Goal: Task Accomplishment & Management: Manage account settings

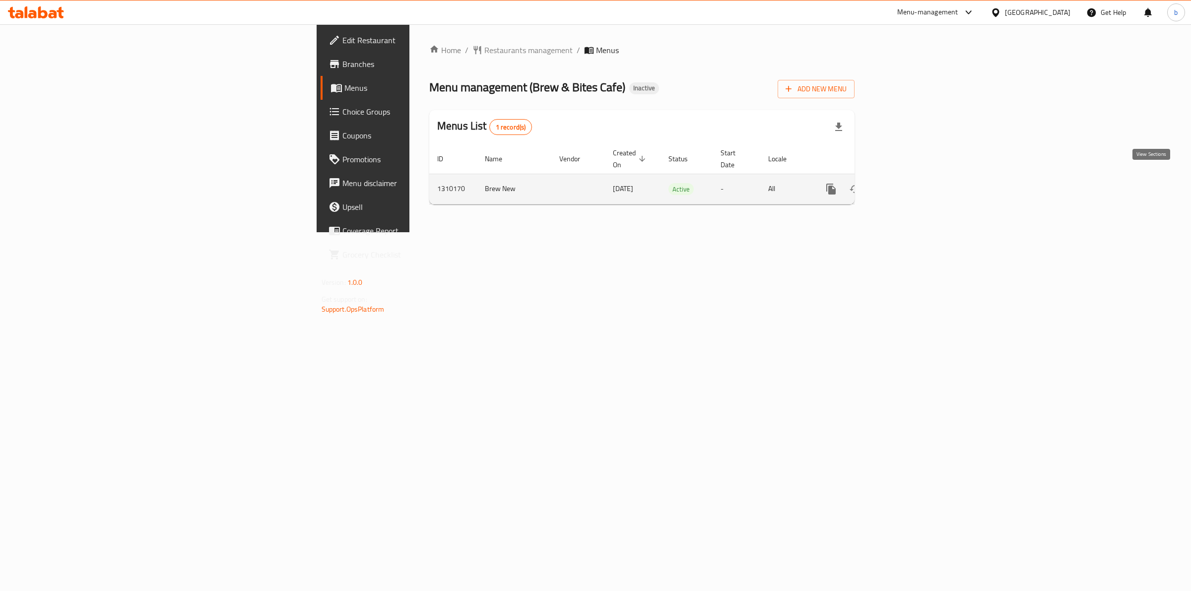
click at [907, 185] on icon "enhanced table" at bounding box center [902, 189] width 9 height 9
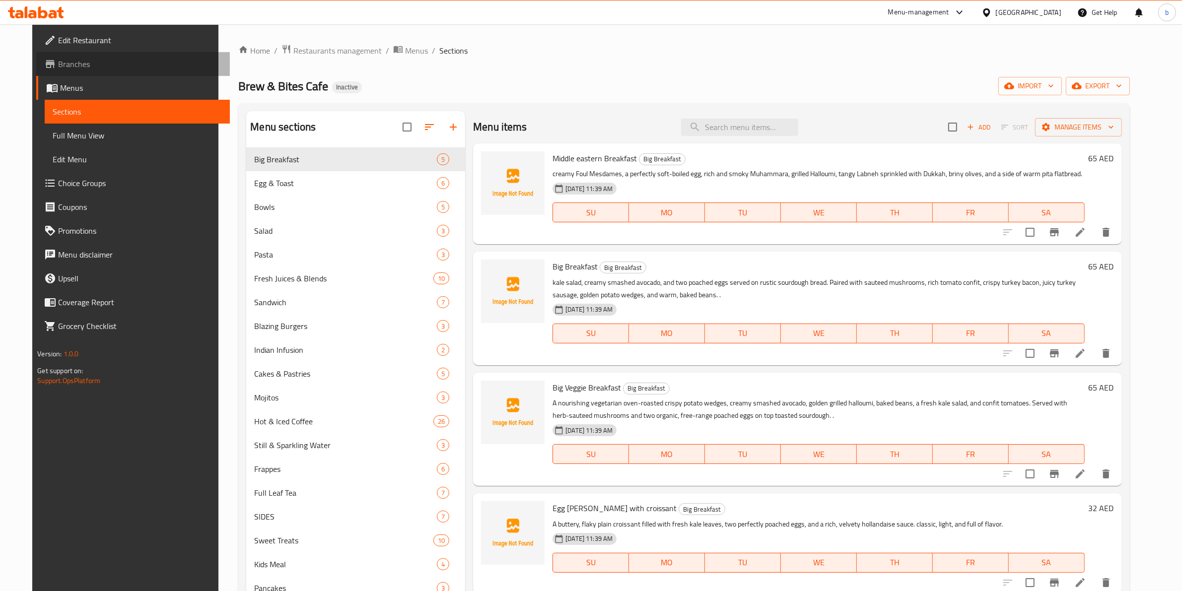
click at [61, 65] on span "Branches" at bounding box center [140, 64] width 164 height 12
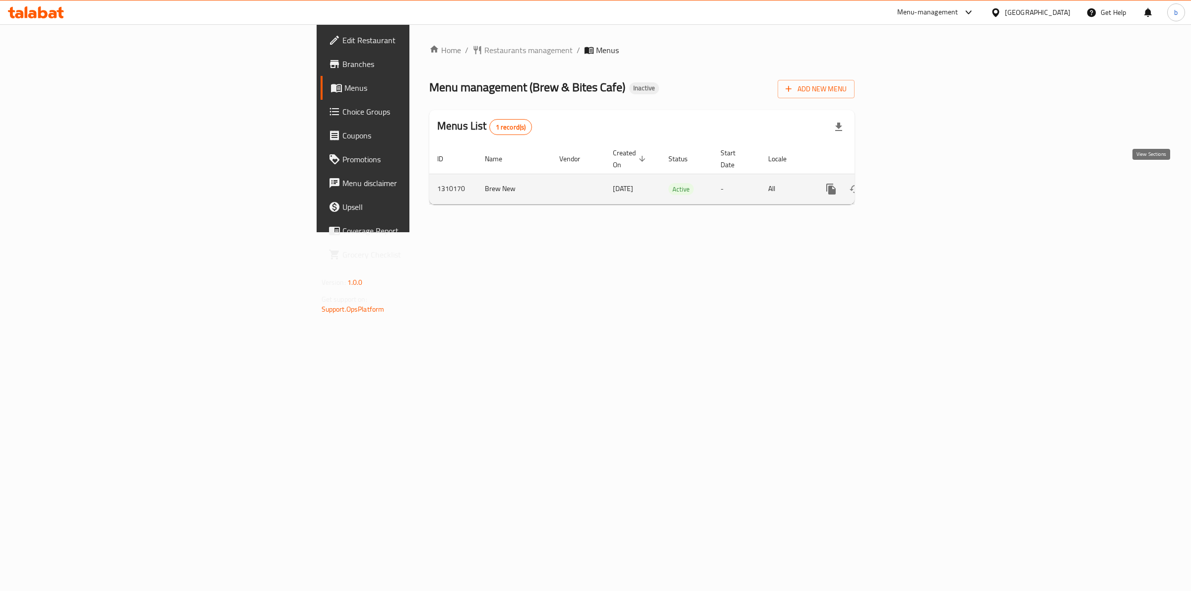
click at [909, 183] on icon "enhanced table" at bounding box center [903, 189] width 12 height 12
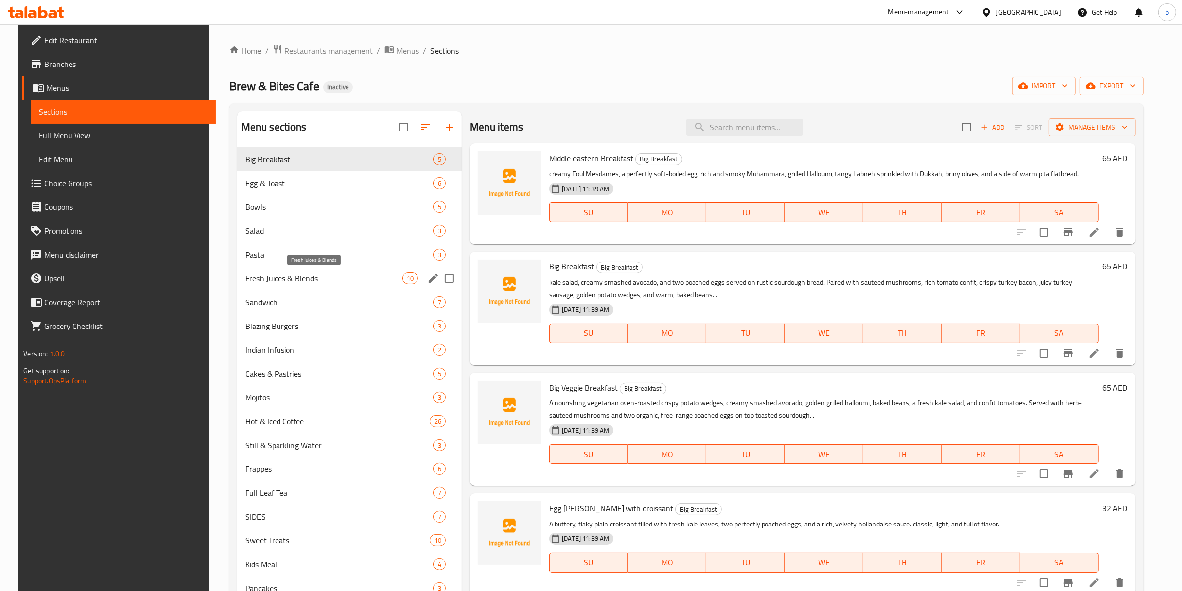
click at [285, 284] on span "Fresh Juices & Blends" at bounding box center [323, 278] width 157 height 12
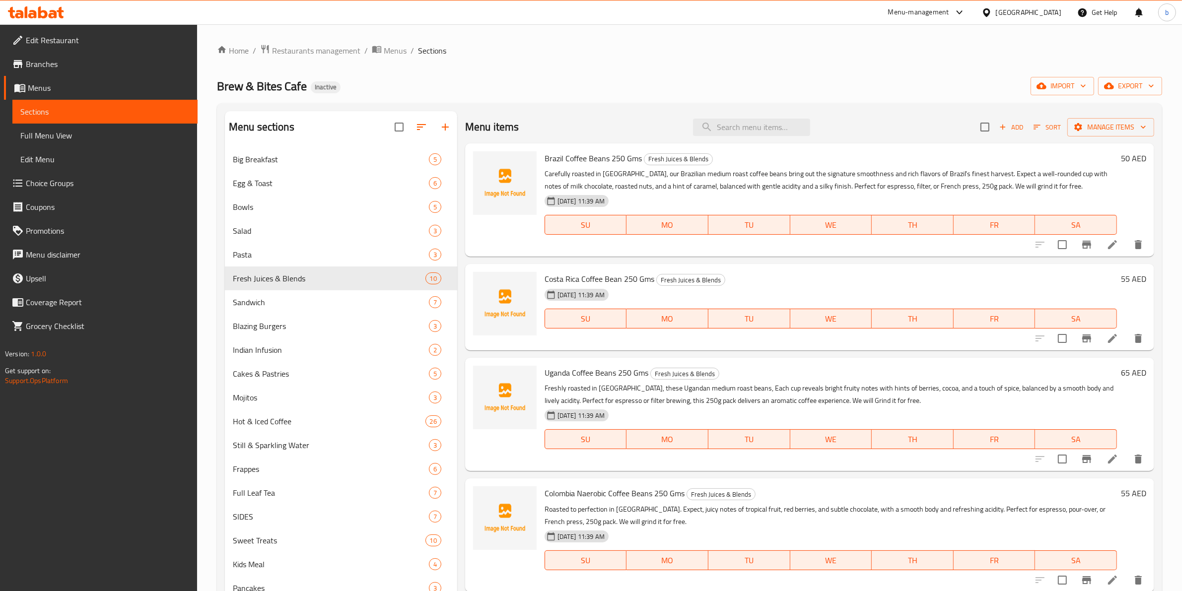
click at [60, 130] on span "Full Menu View" at bounding box center [104, 136] width 169 height 12
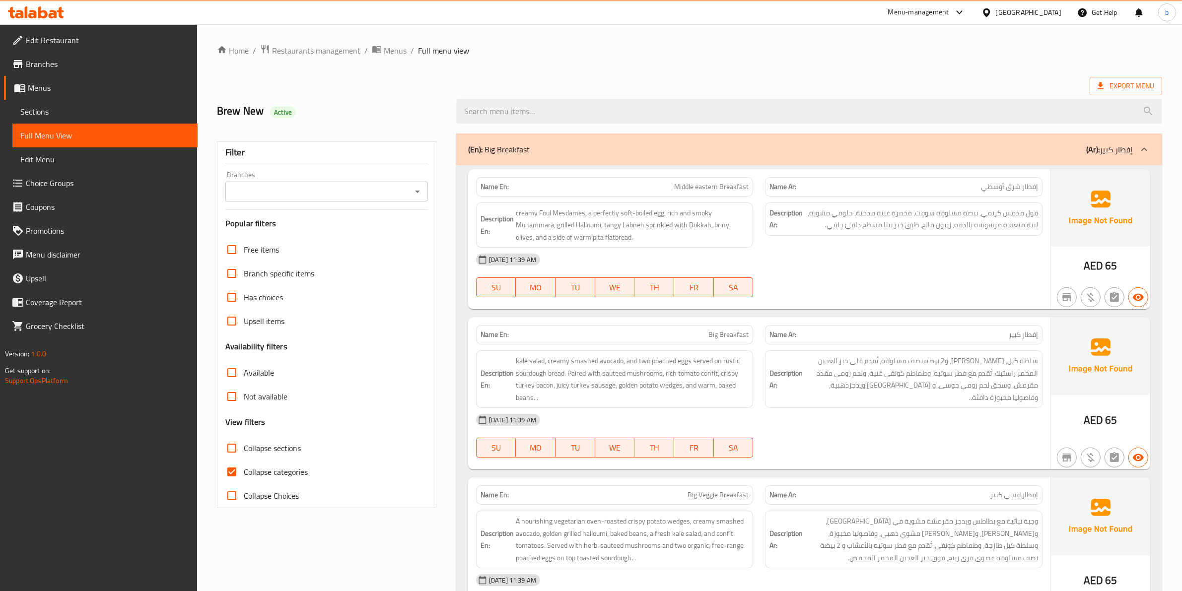
click at [673, 46] on ol "Home / Restaurants management / Menus / Full menu view" at bounding box center [689, 50] width 945 height 13
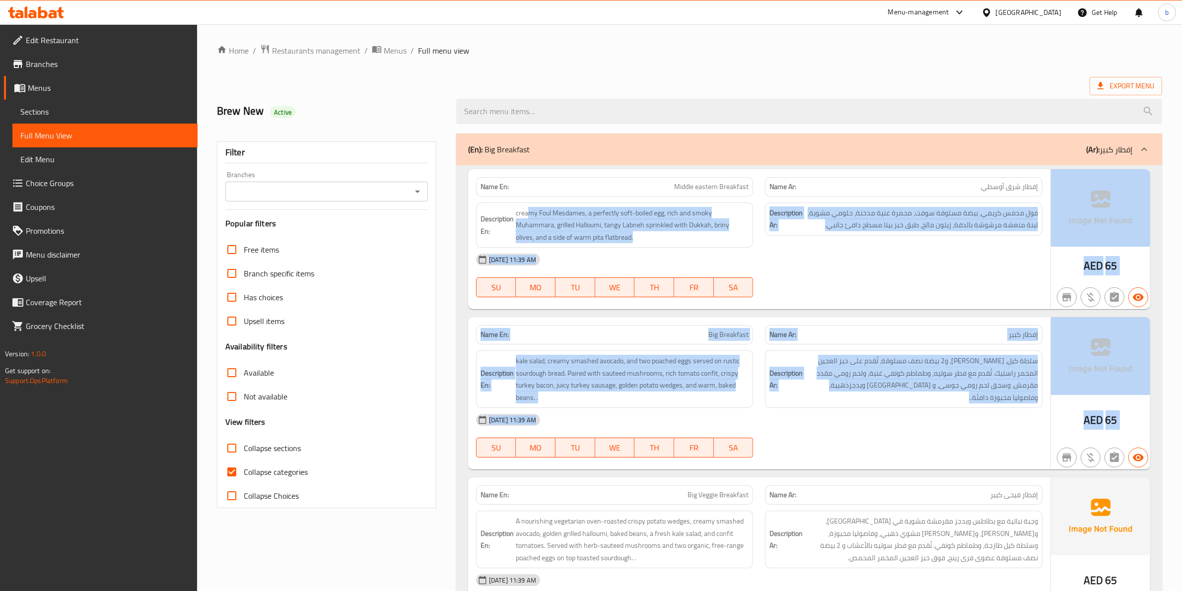
drag, startPoint x: 527, startPoint y: 219, endPoint x: 2180, endPoint y: 386, distance: 1661.6
click at [1182, 386] on html "​ Menu-management United Arab Emirates Get Help b Edit Restaurant Branches Menu…" at bounding box center [591, 295] width 1182 height 591
click at [948, 276] on div "07-09-2025 11:39 AM SU MO TU WE TH FR SA" at bounding box center [759, 276] width 578 height 56
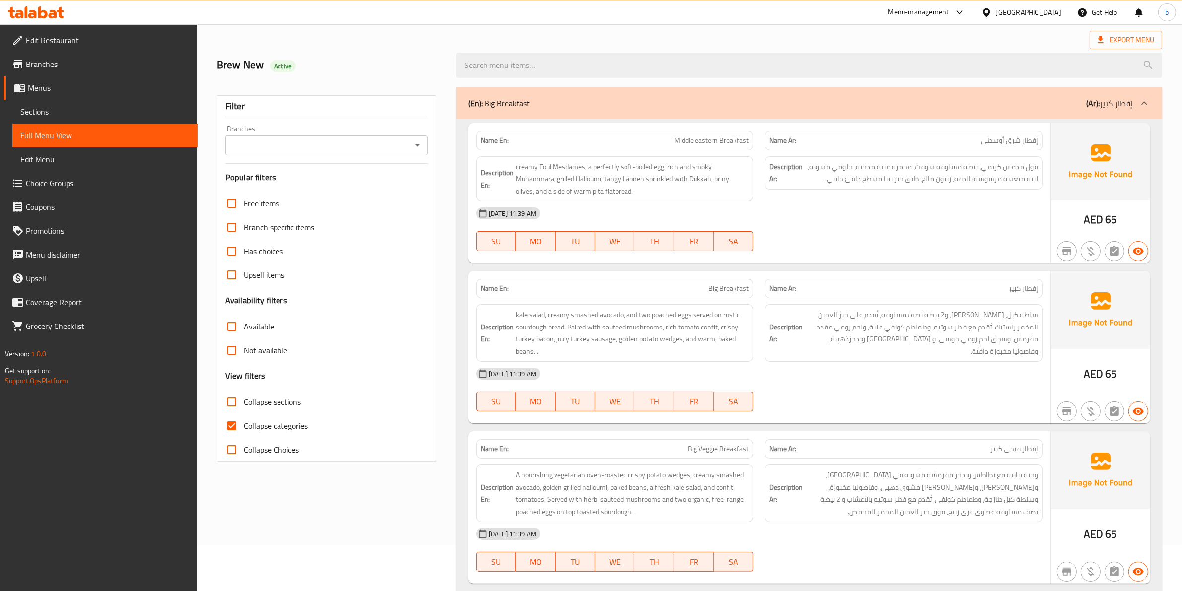
scroll to position [124, 0]
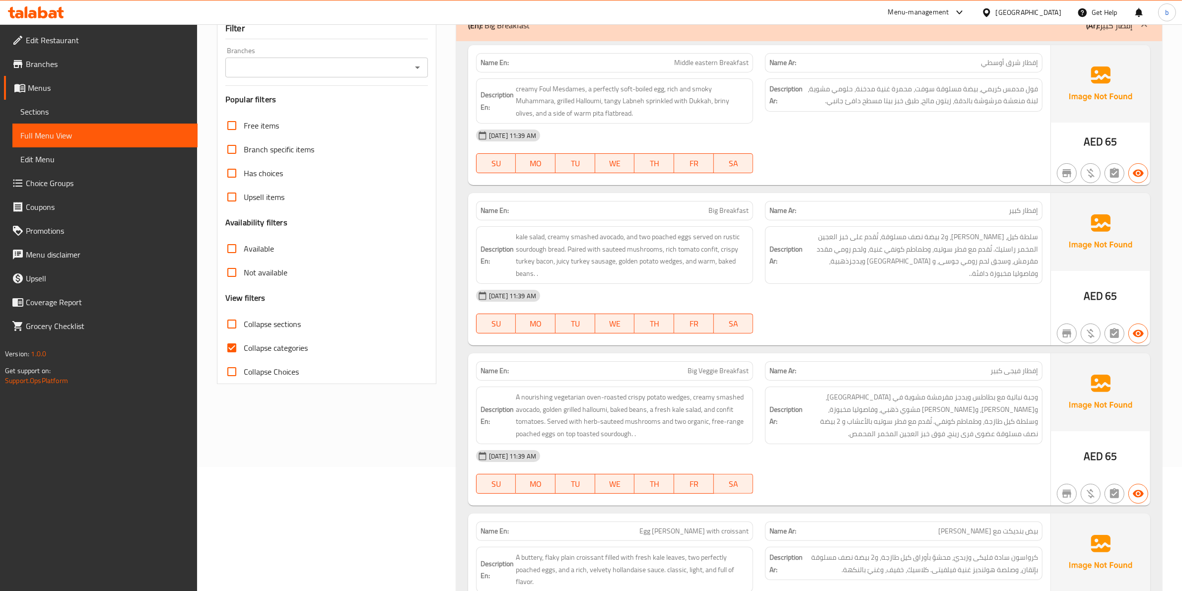
click at [248, 353] on span "Collapse categories" at bounding box center [276, 348] width 64 height 12
click at [244, 353] on input "Collapse categories" at bounding box center [232, 348] width 24 height 24
checkbox input "false"
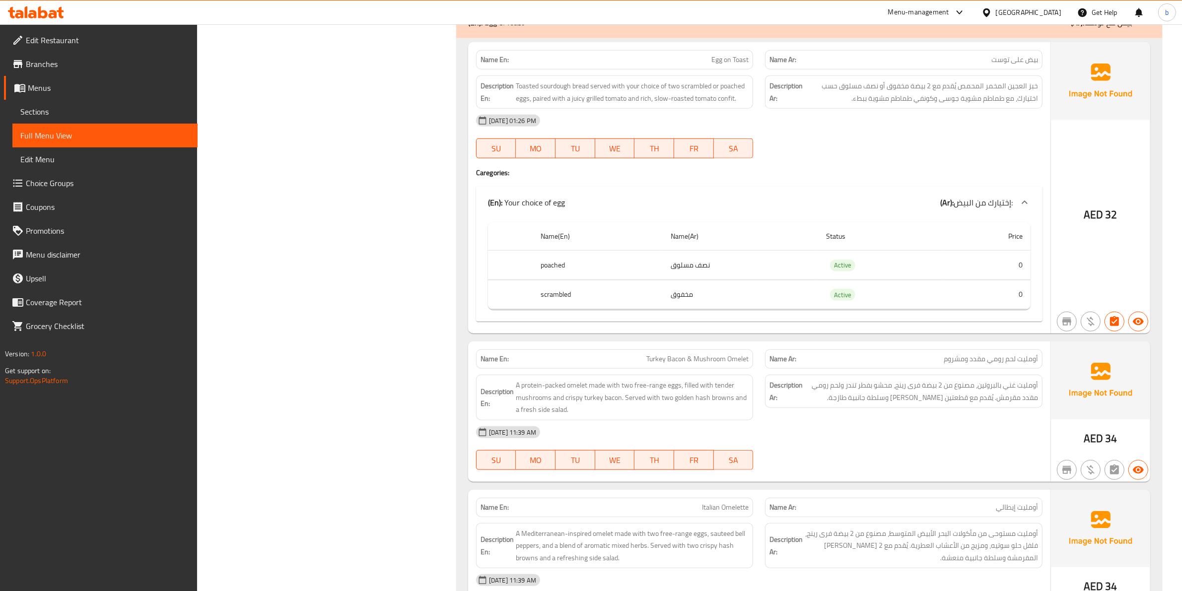
scroll to position [869, 0]
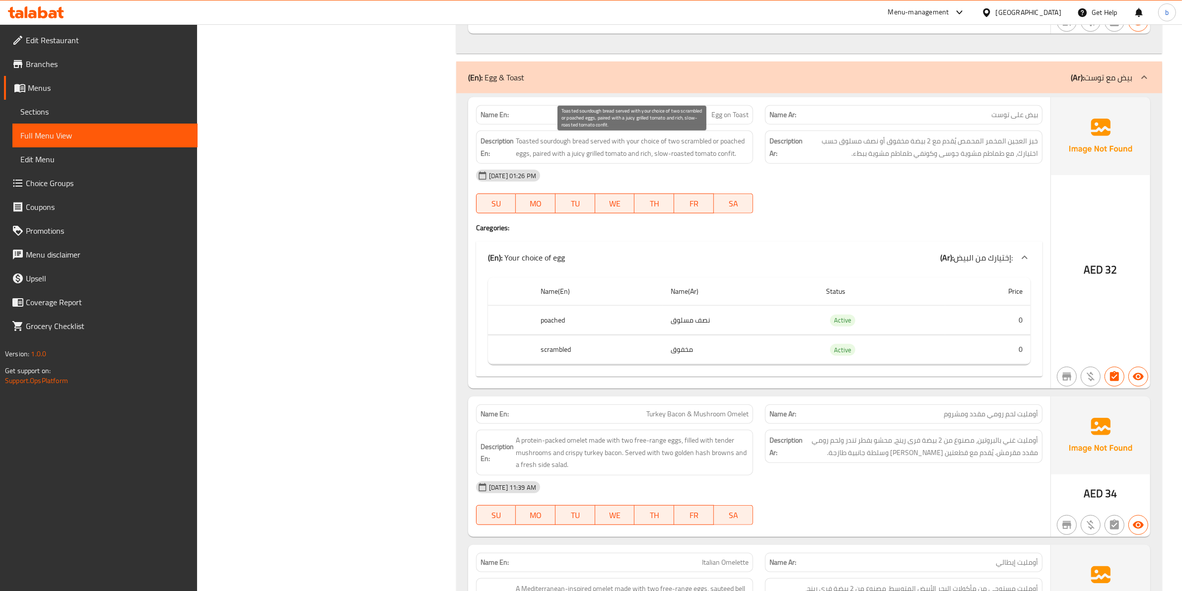
click at [540, 155] on span "Toasted sourdough bread served with your choice of two scrambled or poached egg…" at bounding box center [632, 147] width 233 height 24
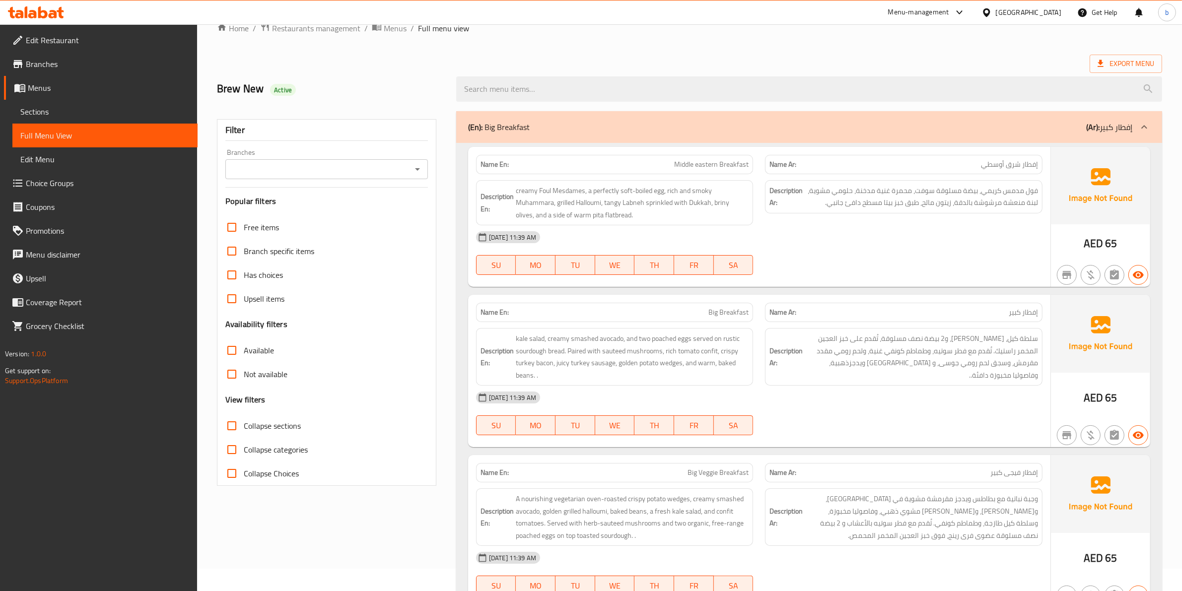
scroll to position [0, 0]
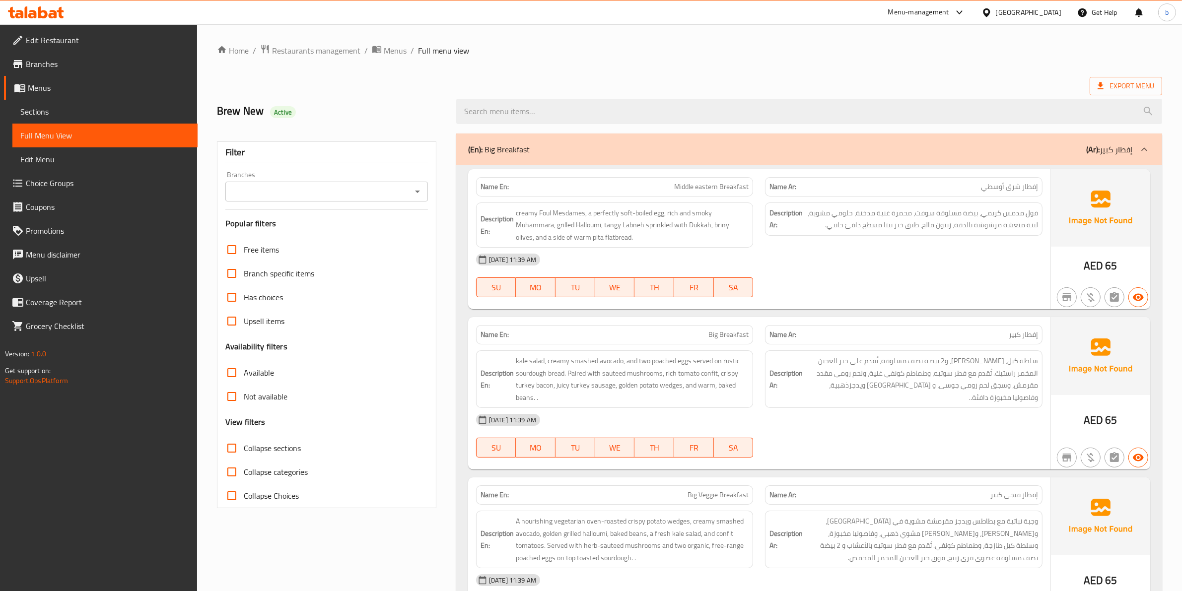
click at [64, 118] on link "Sections" at bounding box center [104, 112] width 185 height 24
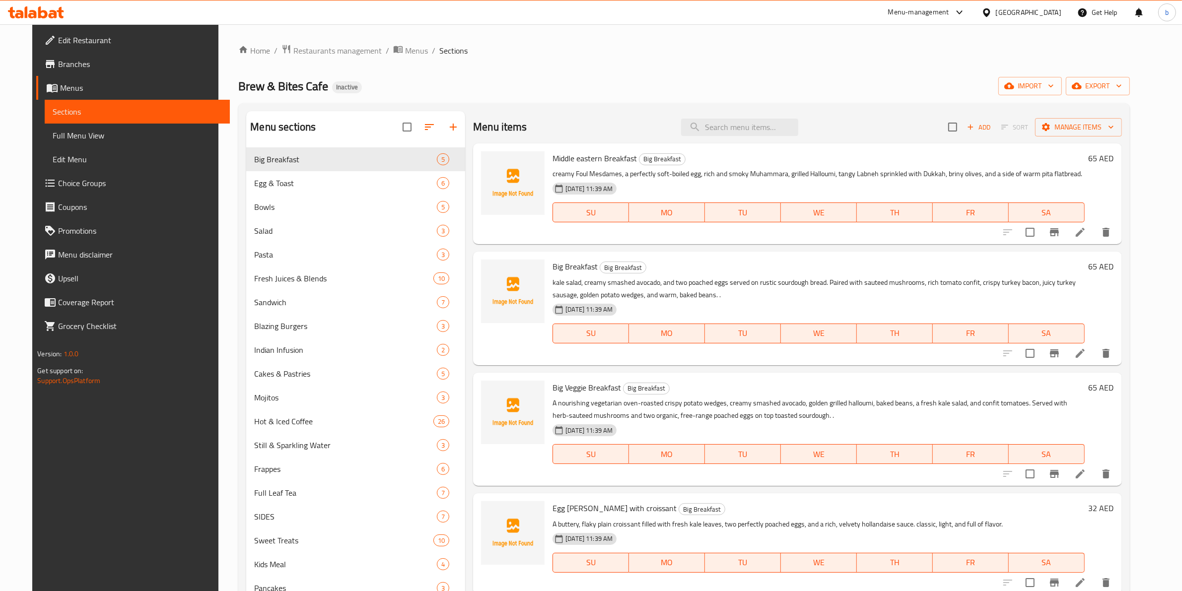
click at [93, 47] on link "Edit Restaurant" at bounding box center [133, 40] width 194 height 24
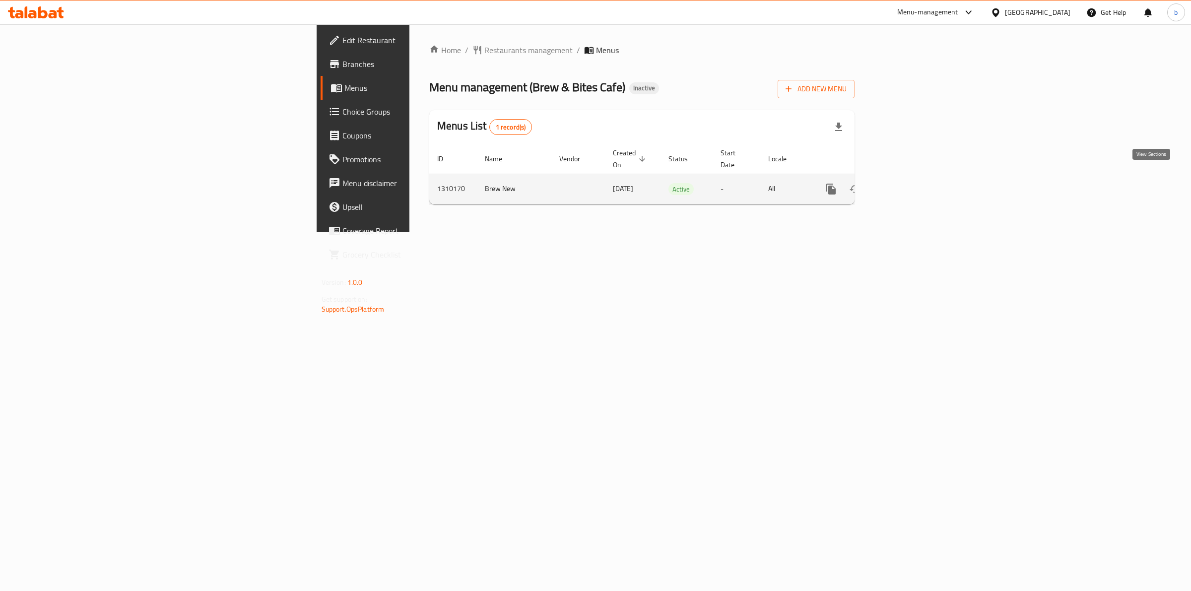
click at [909, 183] on icon "enhanced table" at bounding box center [903, 189] width 12 height 12
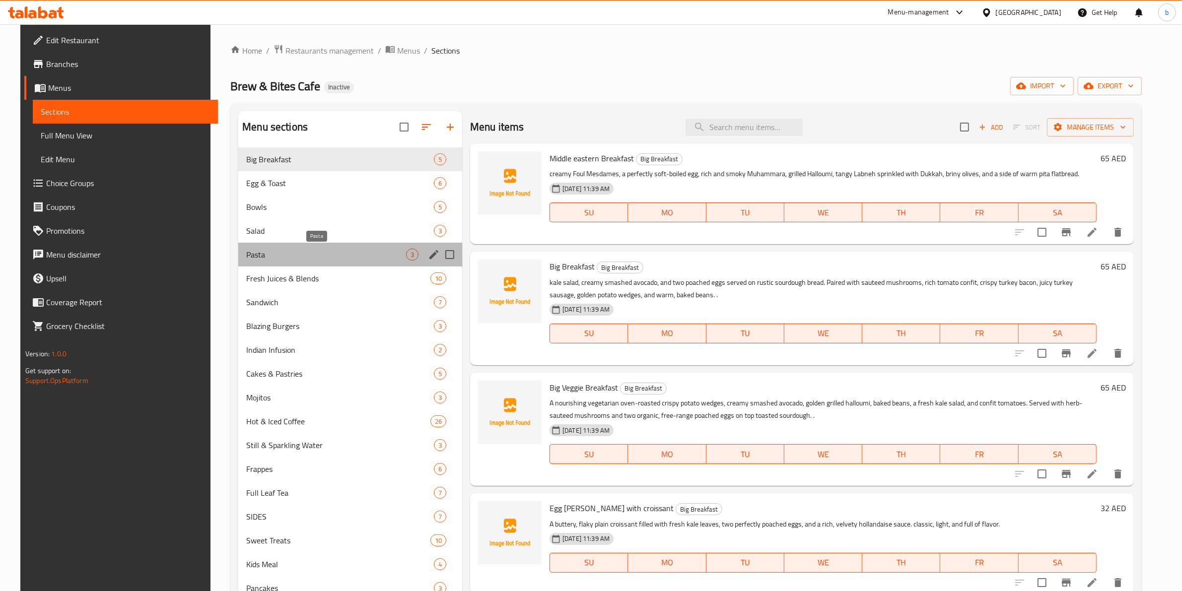
click at [262, 249] on span "Pasta" at bounding box center [326, 255] width 160 height 12
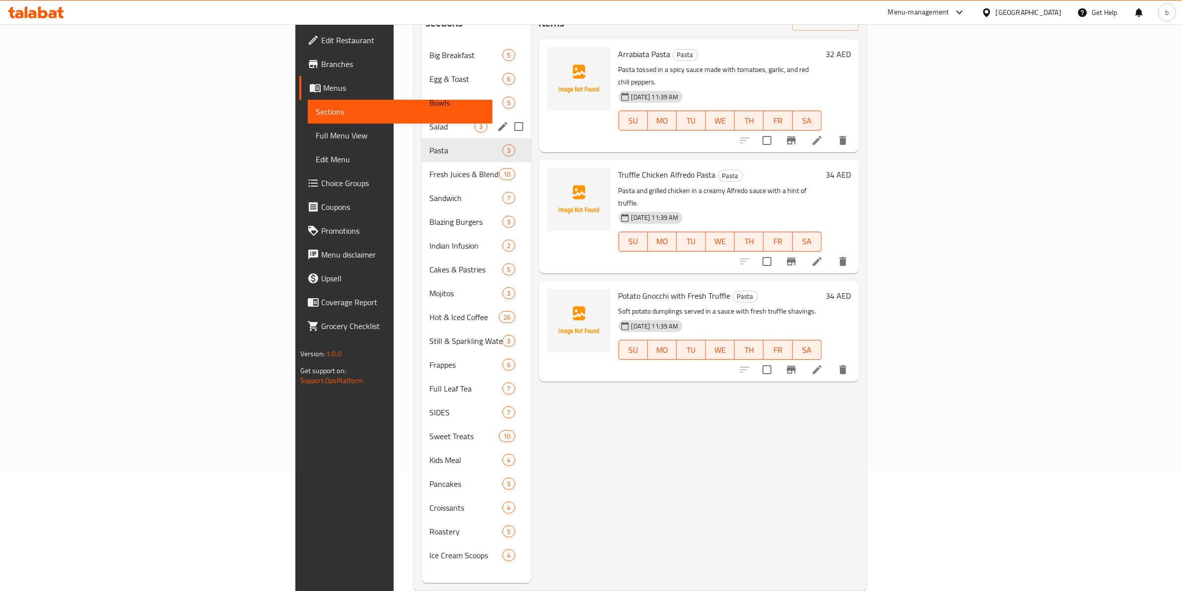
scroll to position [124, 0]
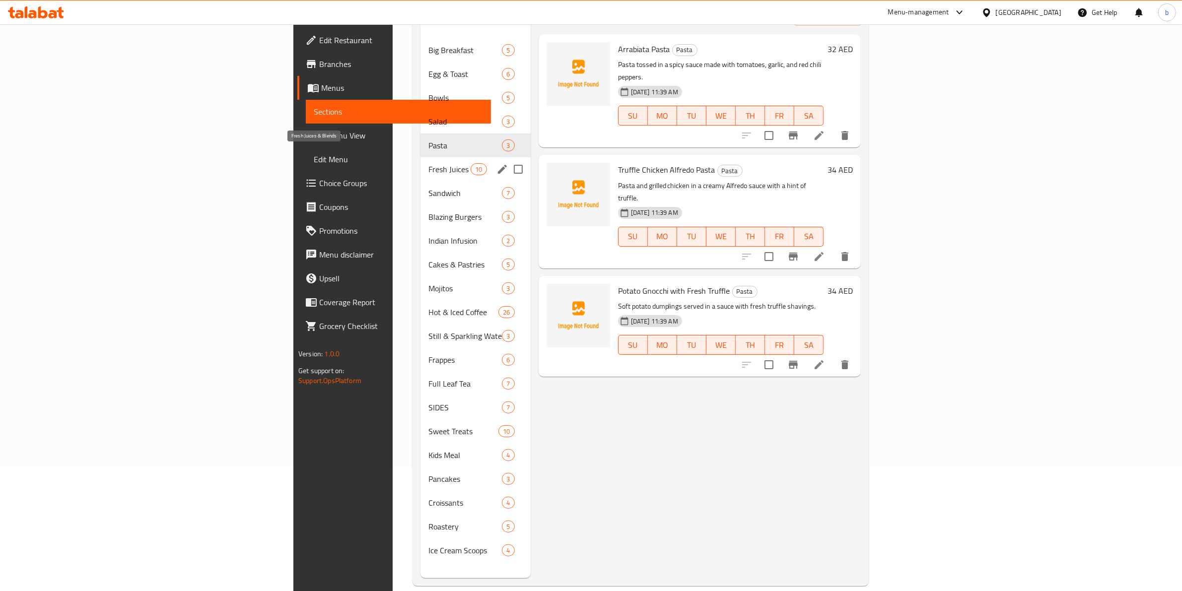
click at [428, 163] on span "Fresh Juices & Blends" at bounding box center [449, 169] width 42 height 12
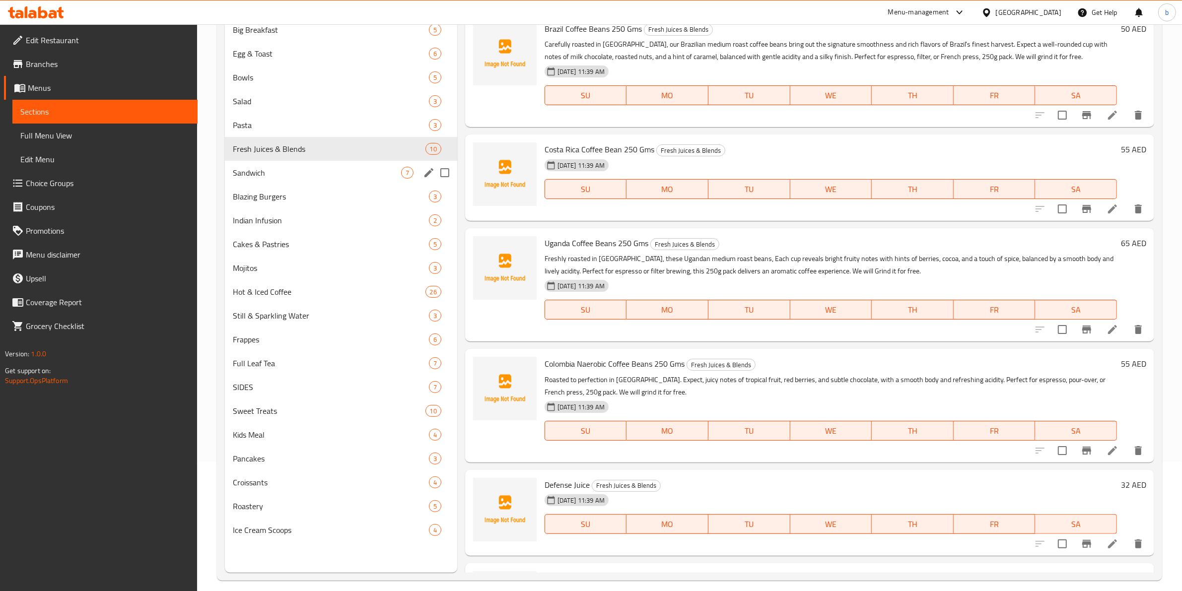
scroll to position [139, 0]
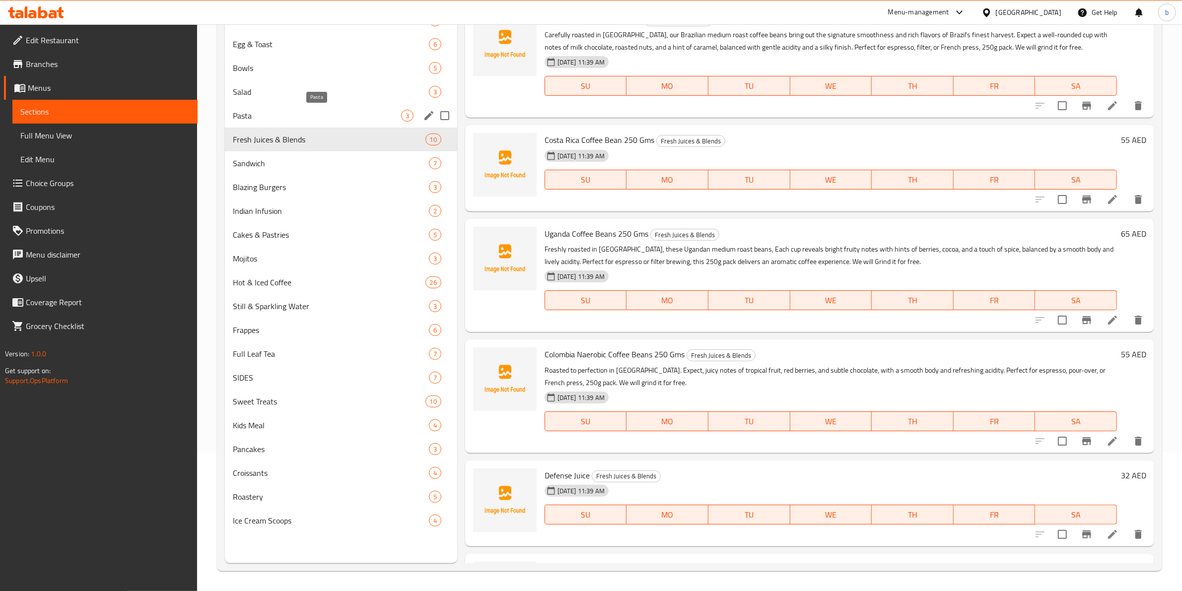
click at [278, 116] on span "Pasta" at bounding box center [317, 116] width 168 height 12
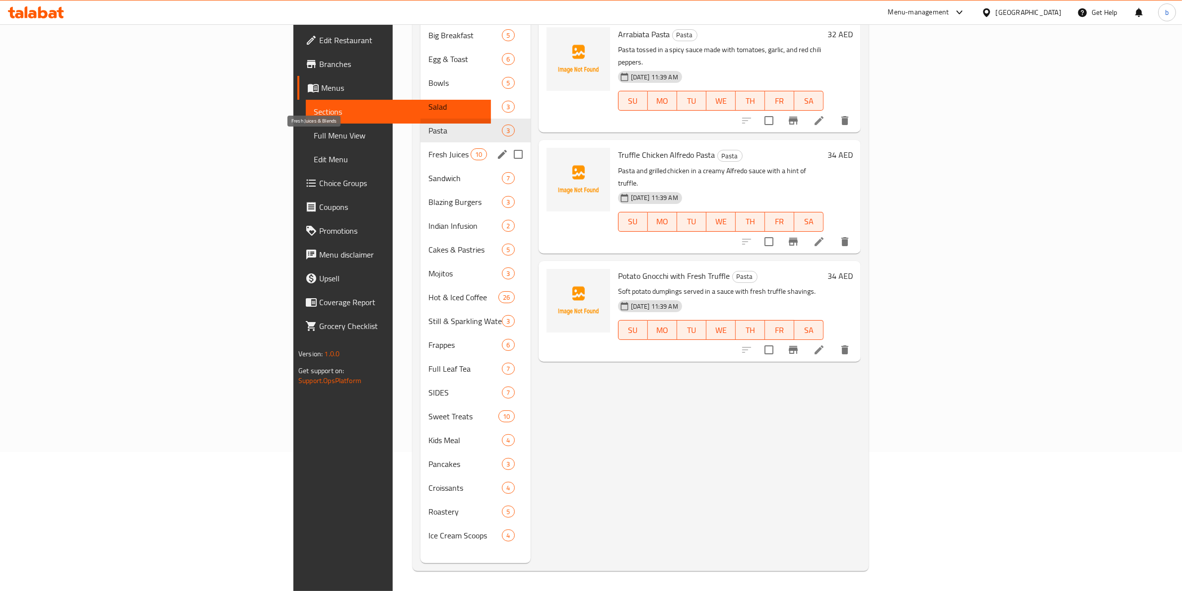
click at [428, 148] on span "Fresh Juices & Blends" at bounding box center [449, 154] width 42 height 12
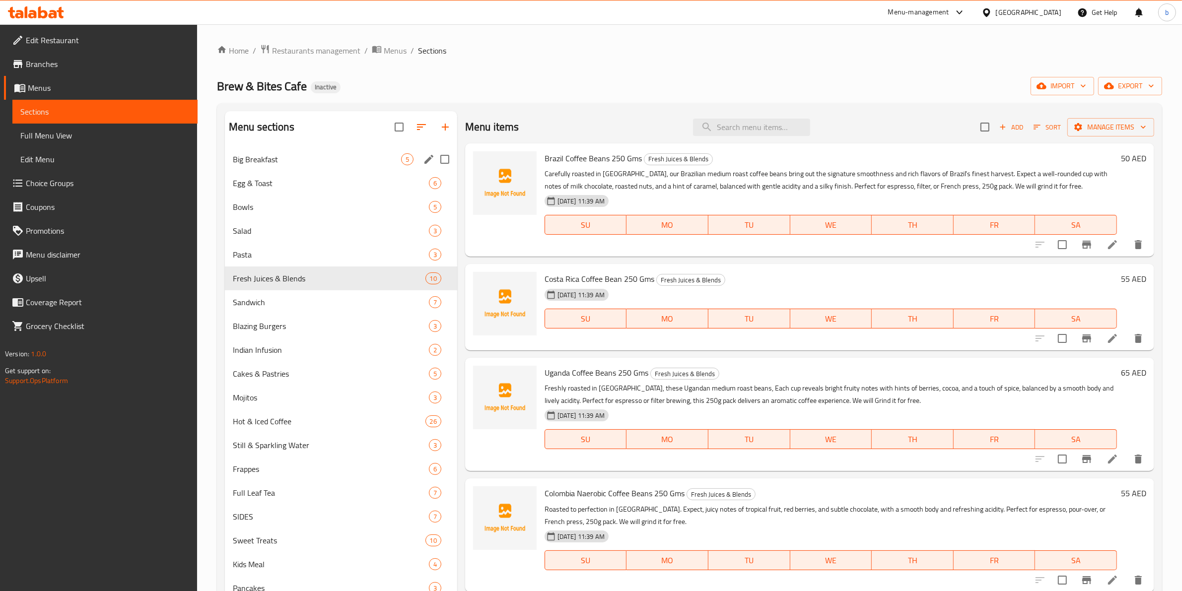
click at [319, 152] on div "Big Breakfast 5" at bounding box center [341, 159] width 232 height 24
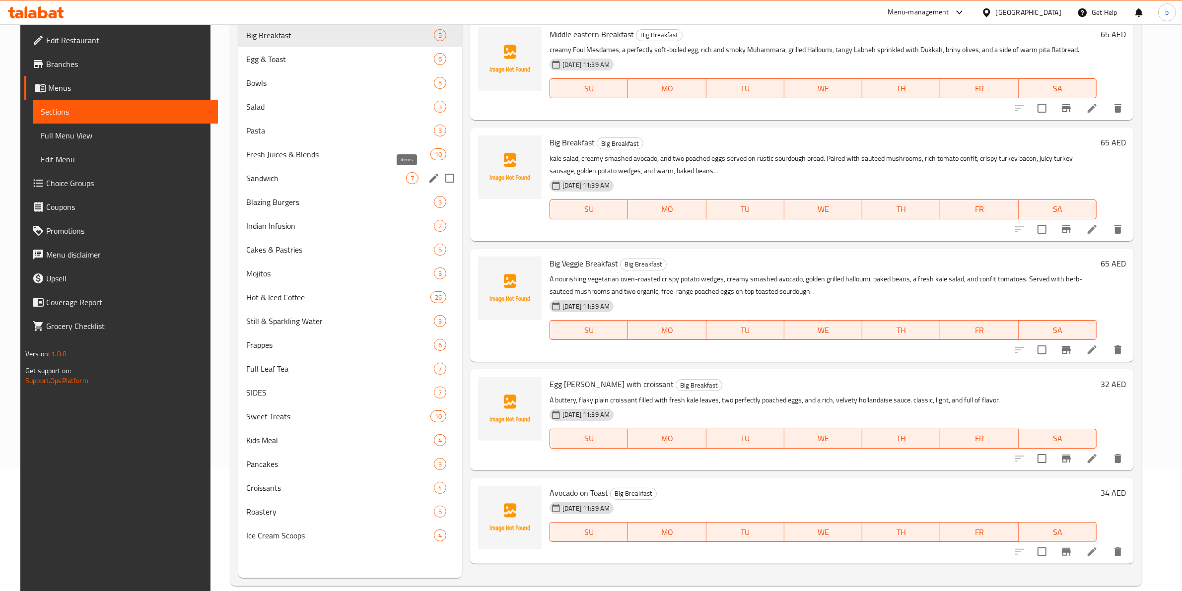
scroll to position [62, 0]
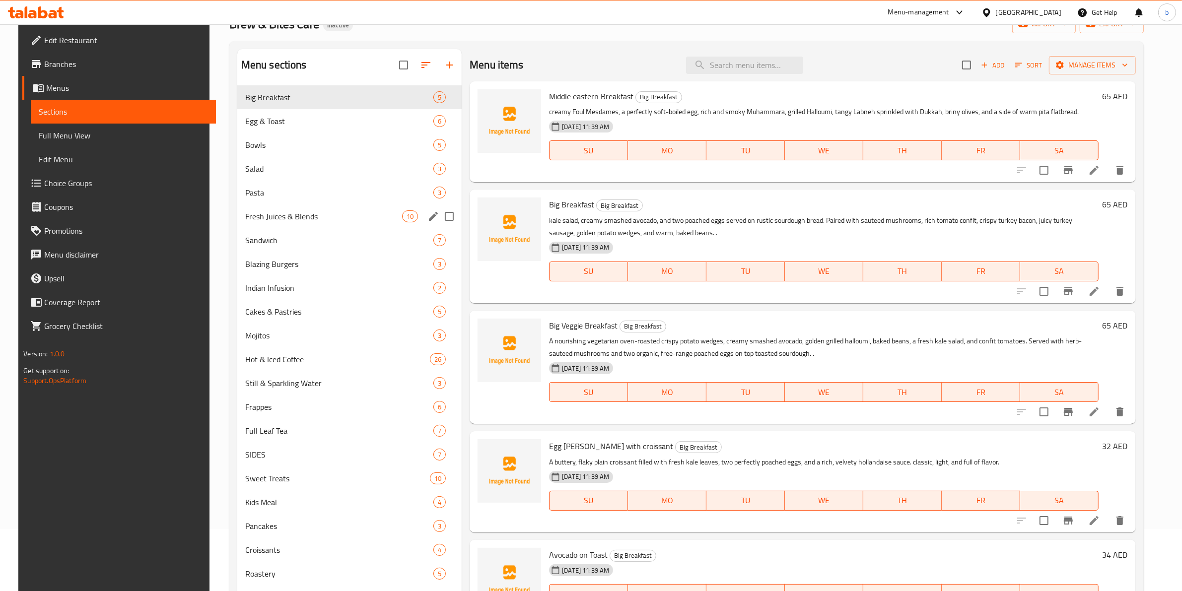
click at [329, 224] on div "Fresh Juices & Blends 10" at bounding box center [349, 216] width 224 height 24
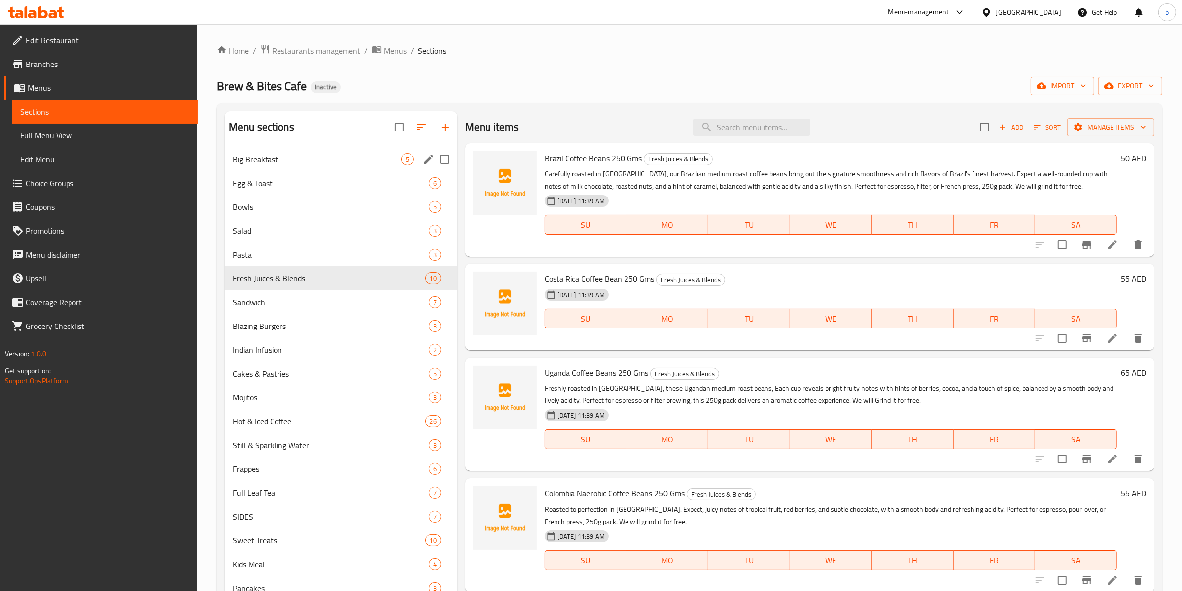
click at [293, 151] on div "Big Breakfast 5" at bounding box center [341, 159] width 232 height 24
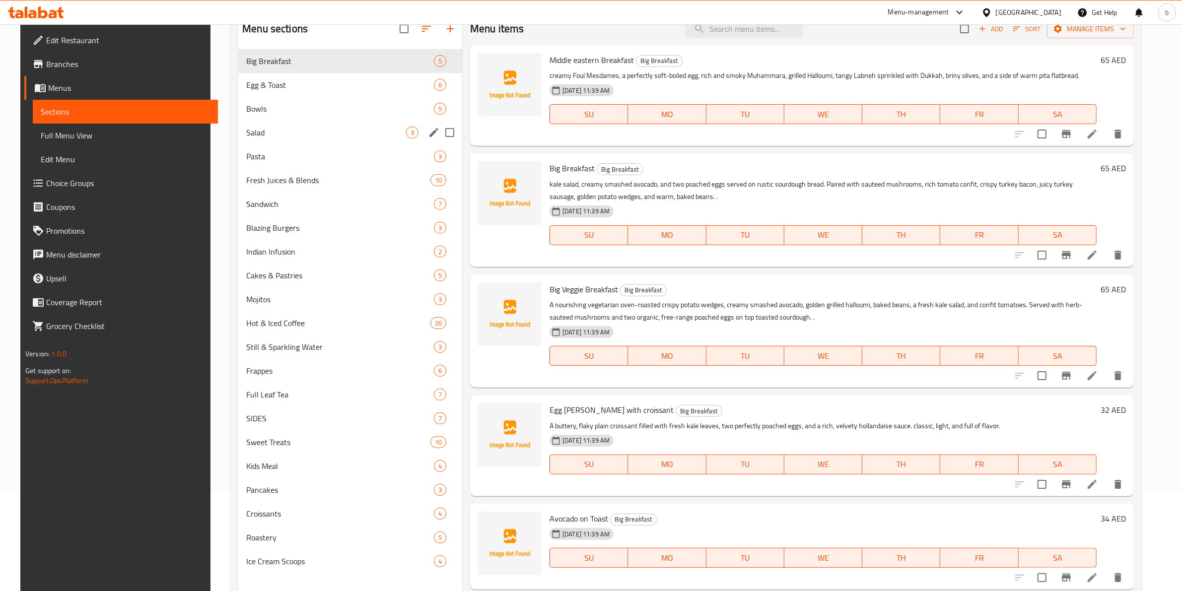
scroll to position [15, 0]
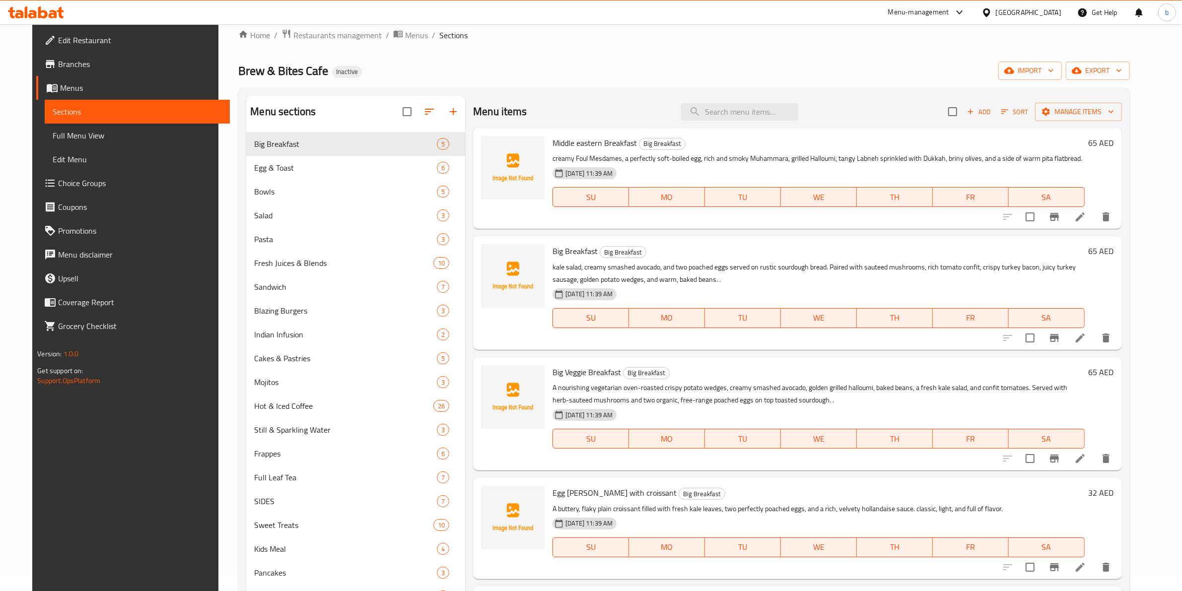
click at [53, 130] on span "Full Menu View" at bounding box center [137, 136] width 169 height 12
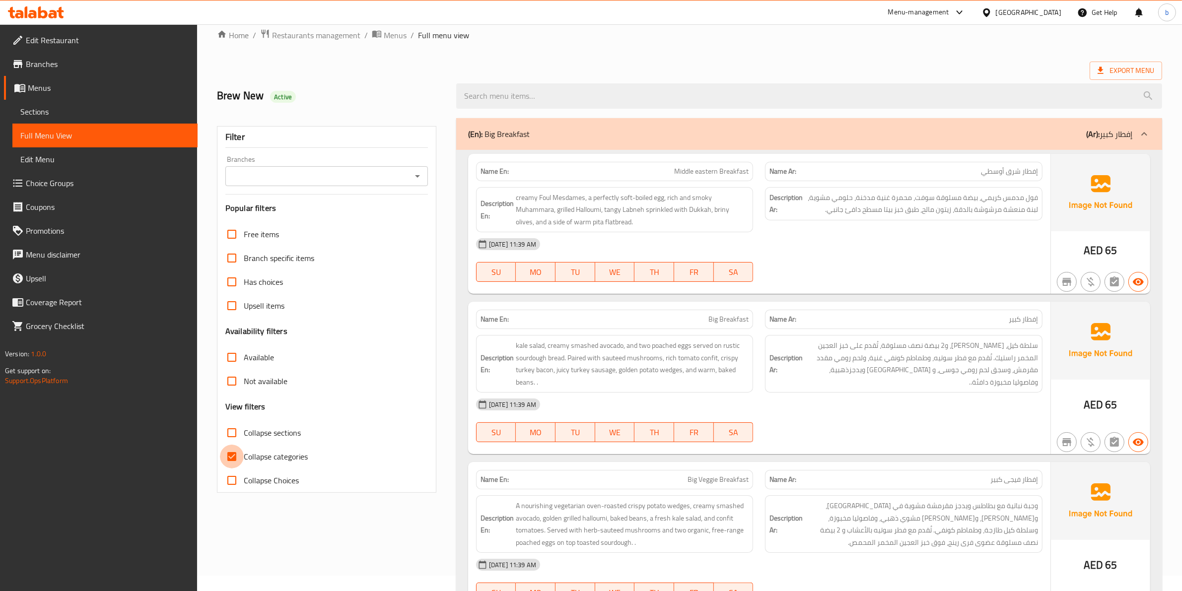
click at [227, 462] on input "Collapse categories" at bounding box center [232, 457] width 24 height 24
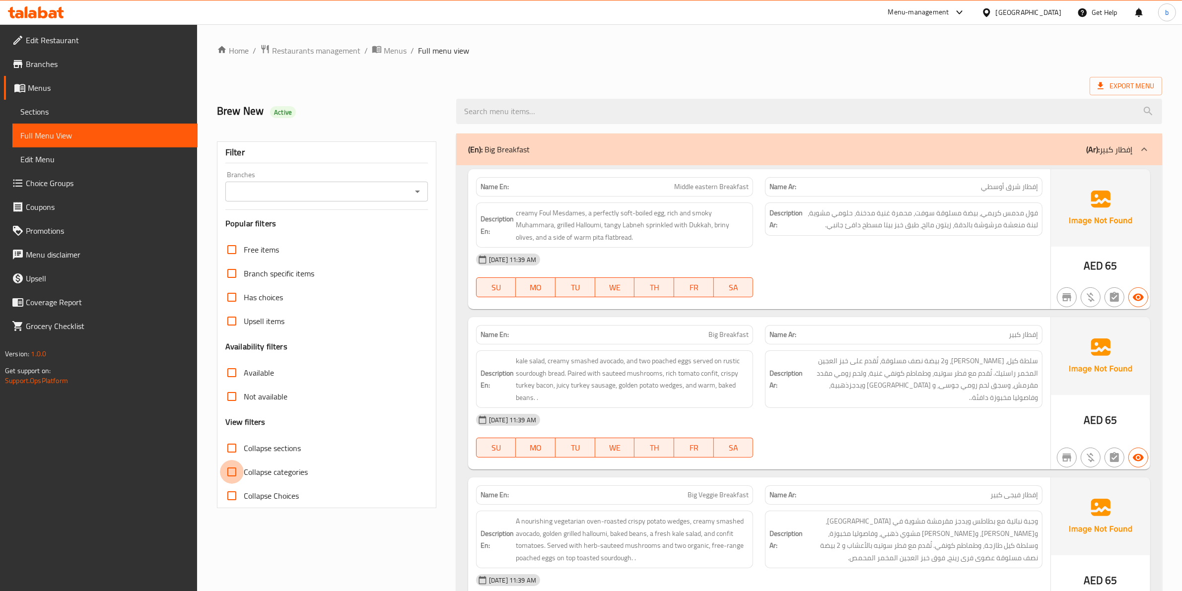
click at [231, 477] on input "Collapse categories" at bounding box center [232, 472] width 24 height 24
click at [233, 472] on input "Collapse categories" at bounding box center [232, 472] width 24 height 24
checkbox input "false"
click at [231, 452] on input "Collapse sections" at bounding box center [232, 448] width 24 height 24
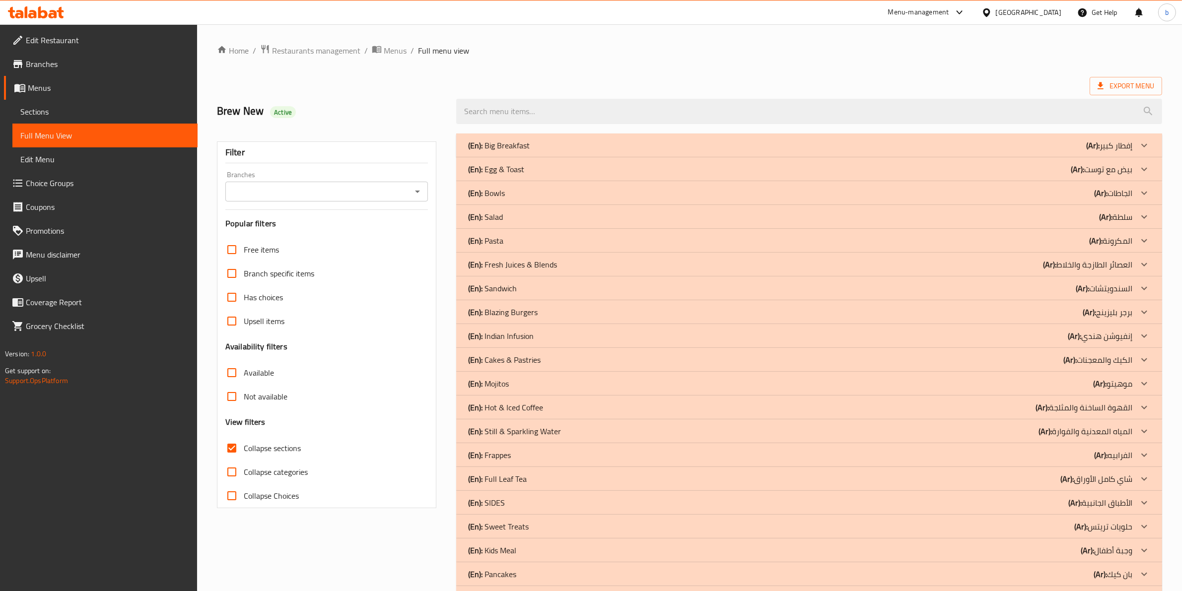
click at [1130, 142] on p "(Ar): إفطار كبير" at bounding box center [1109, 145] width 46 height 12
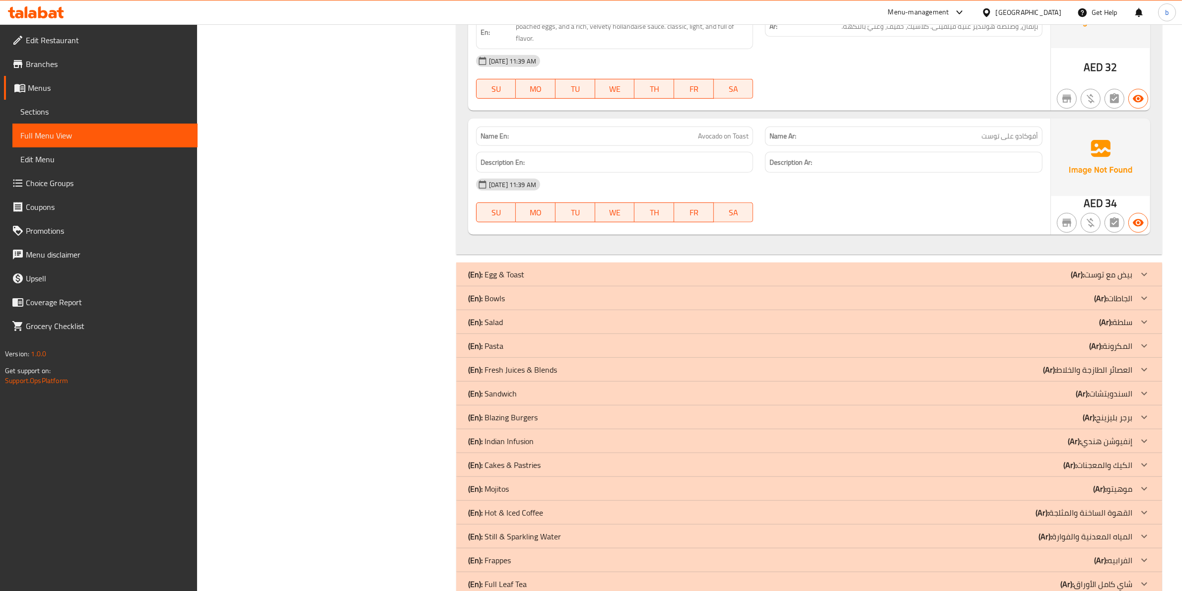
scroll to position [807, 0]
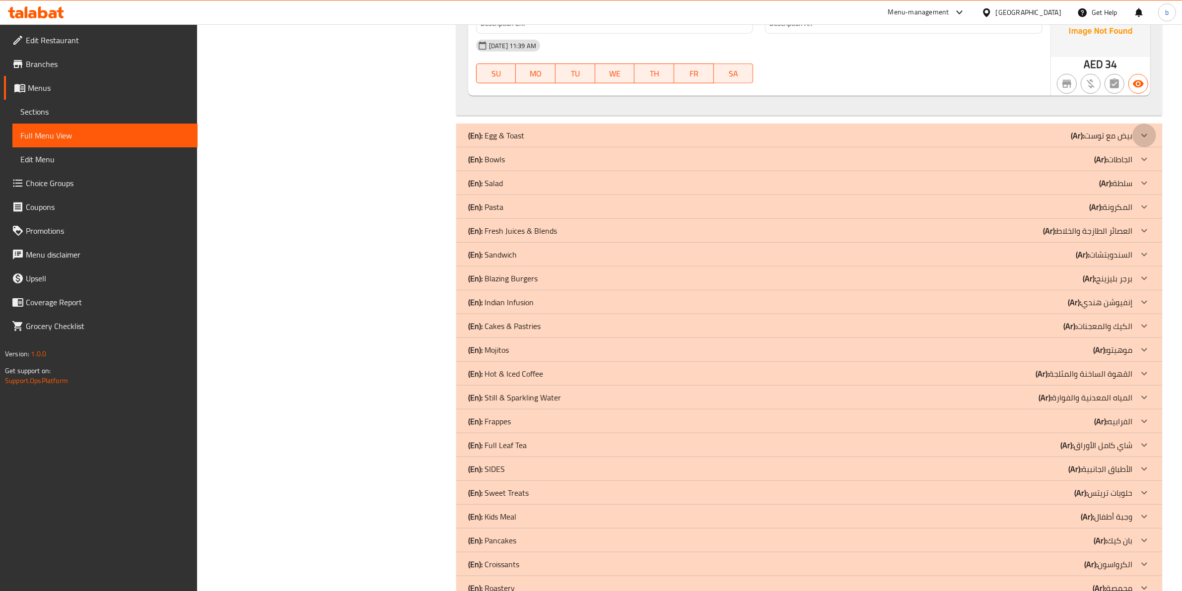
click at [1133, 135] on div at bounding box center [1144, 136] width 24 height 24
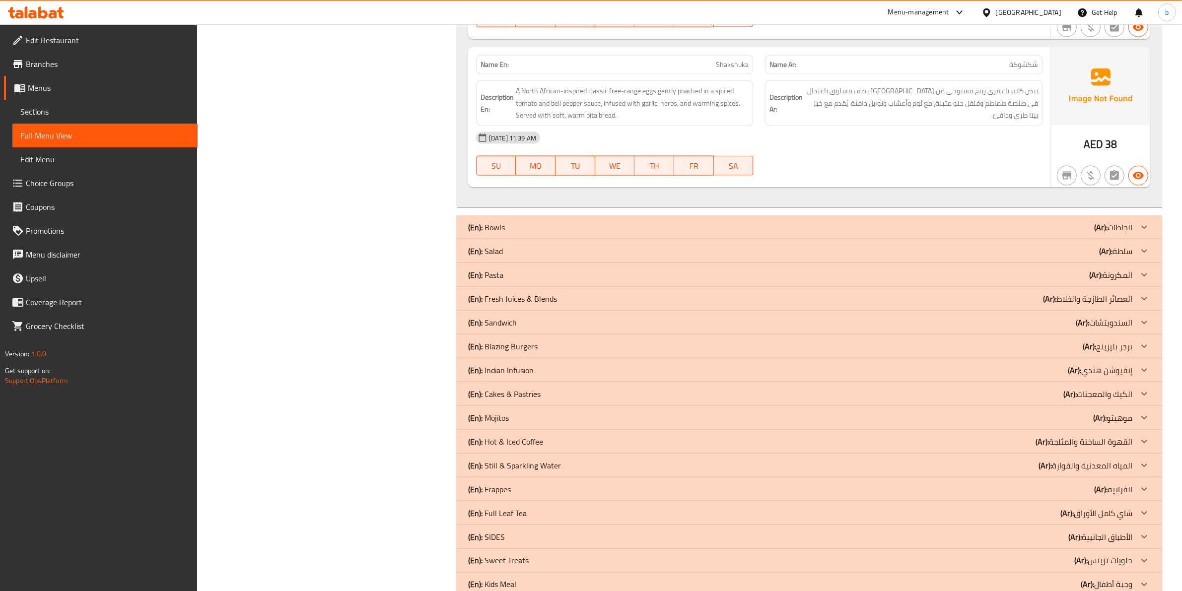
scroll to position [1918, 0]
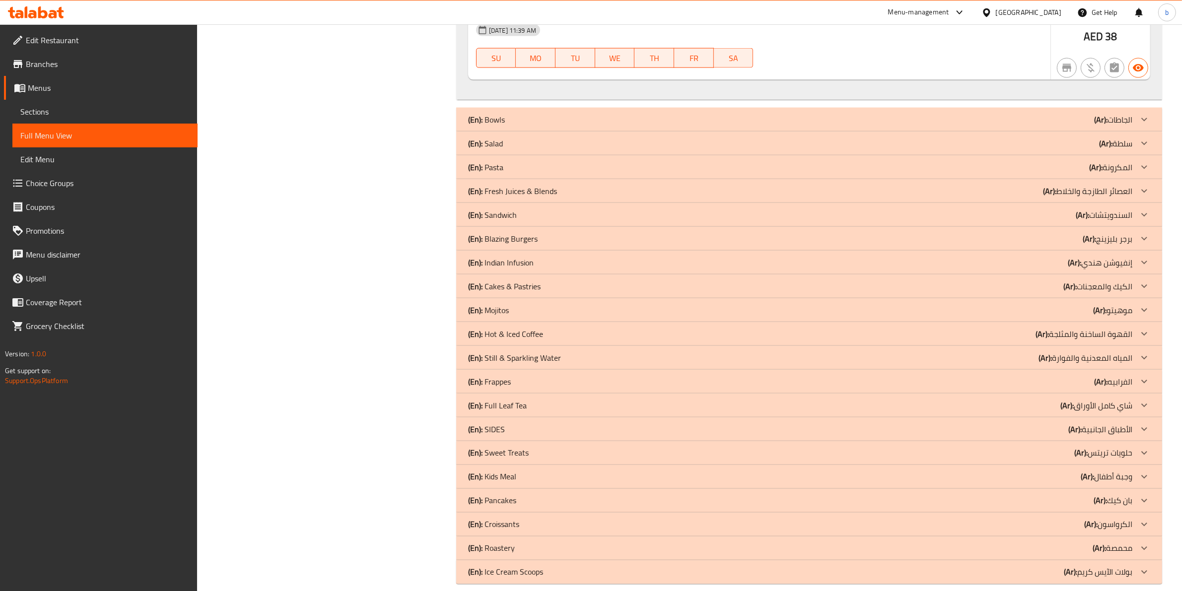
click at [1138, 120] on icon at bounding box center [1144, 120] width 12 height 12
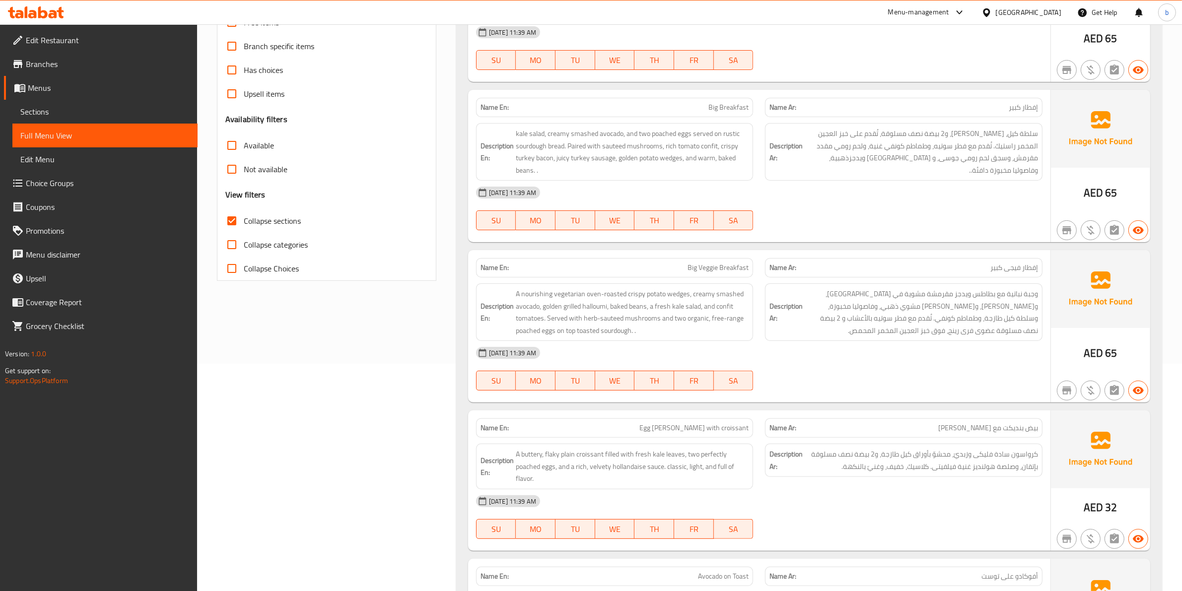
scroll to position [119, 0]
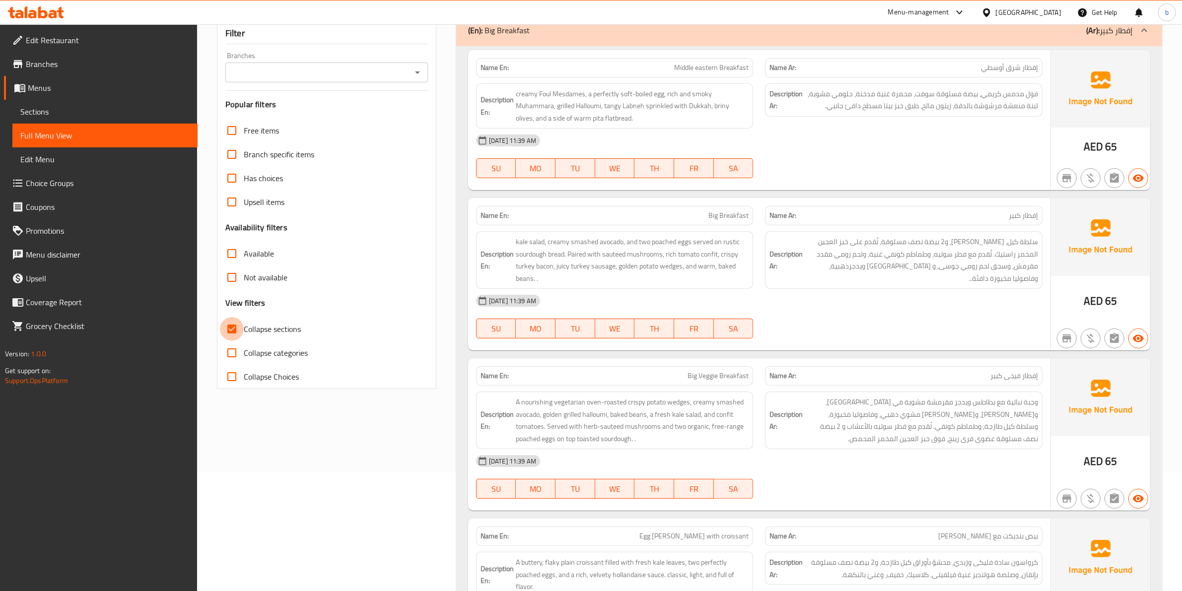
click at [229, 331] on input "Collapse sections" at bounding box center [232, 329] width 24 height 24
checkbox input "false"
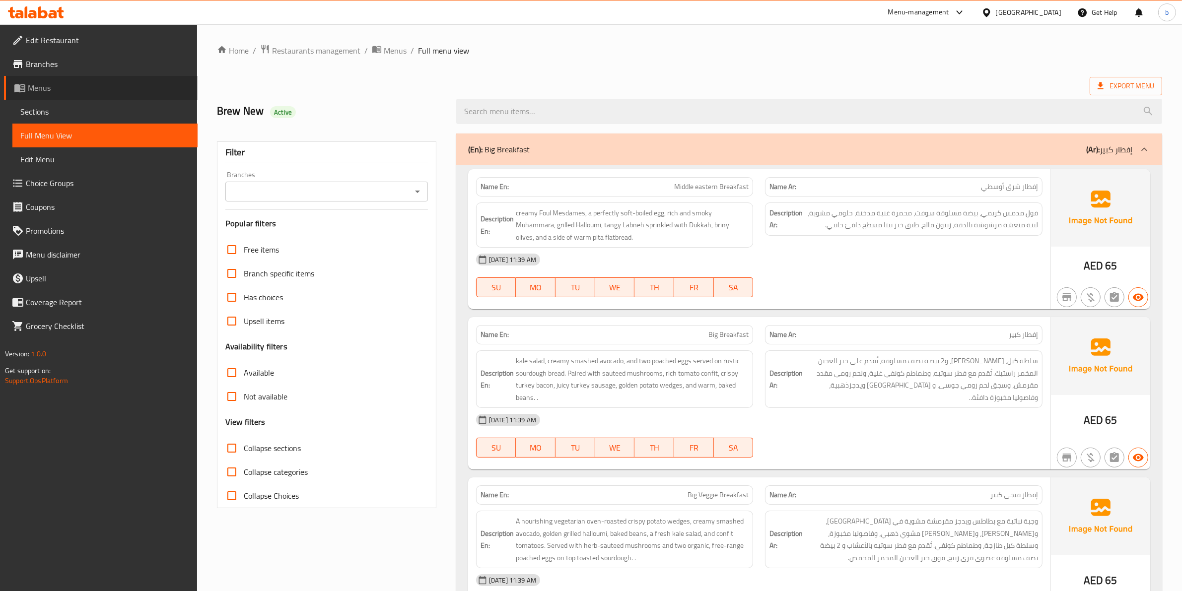
click at [88, 85] on span "Menus" at bounding box center [109, 88] width 162 height 12
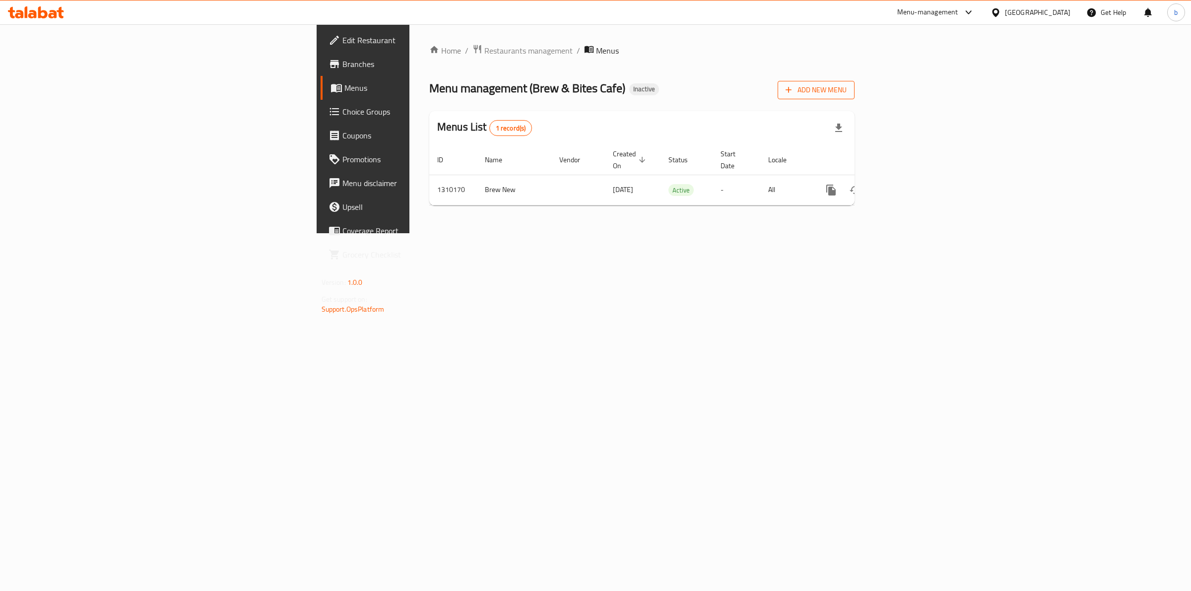
click at [847, 85] on span "Add New Menu" at bounding box center [816, 90] width 61 height 12
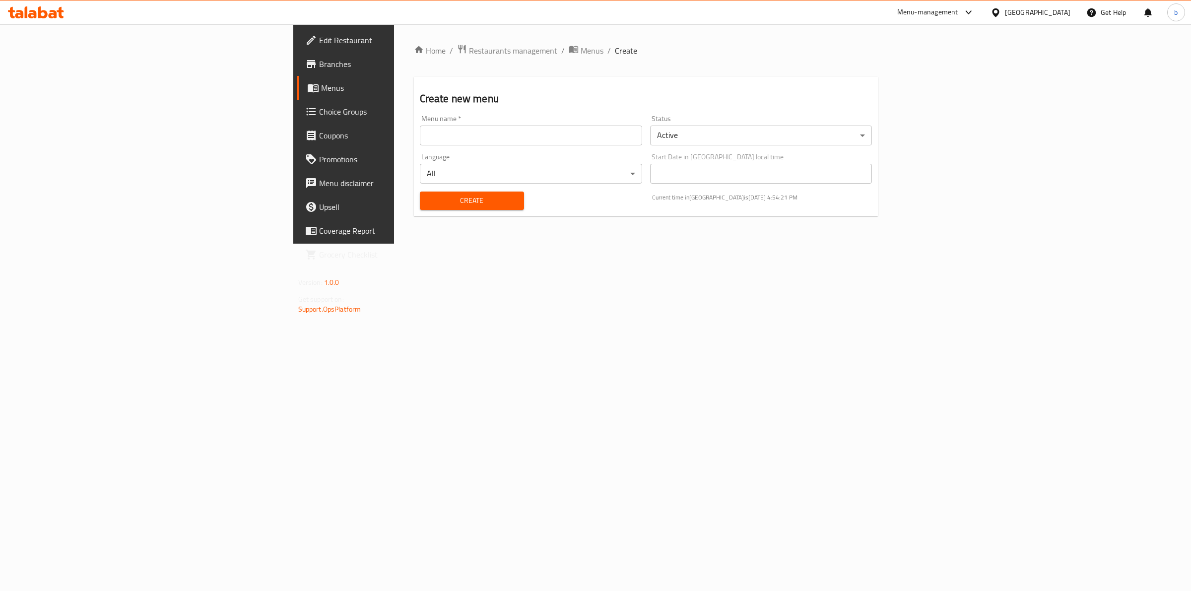
click at [535, 126] on input "text" at bounding box center [531, 136] width 222 height 20
type input "c"
type input "new menu [DATE]"
click at [428, 202] on span "Create" at bounding box center [472, 201] width 88 height 12
click at [297, 95] on link "Menus" at bounding box center [394, 88] width 195 height 24
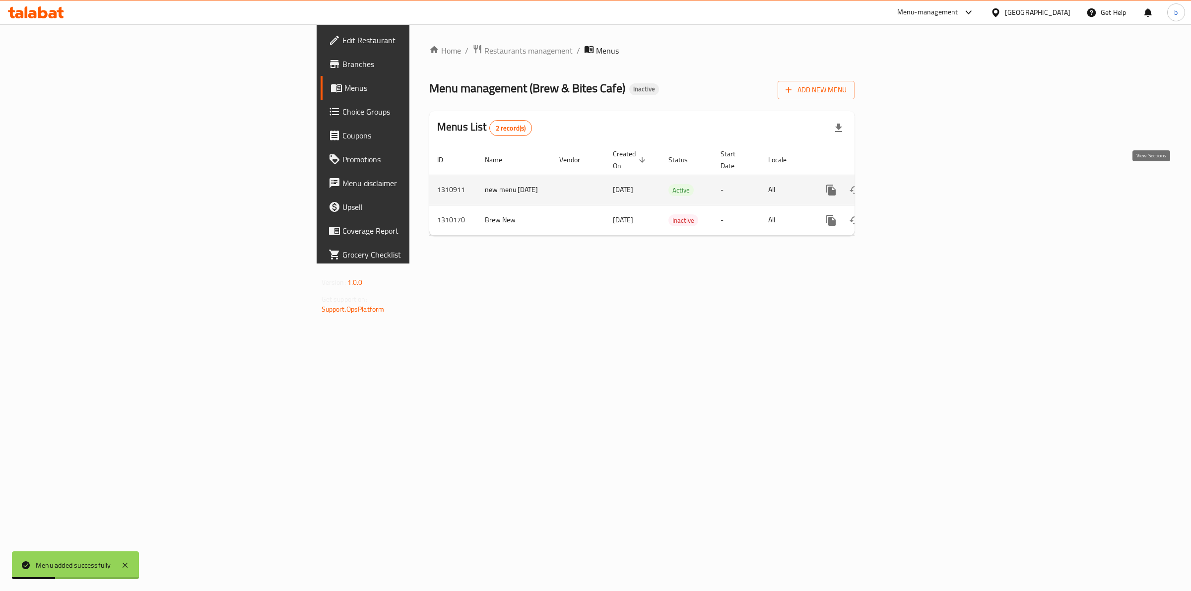
click at [907, 186] on icon "enhanced table" at bounding box center [902, 190] width 9 height 9
